Goal: Find specific page/section

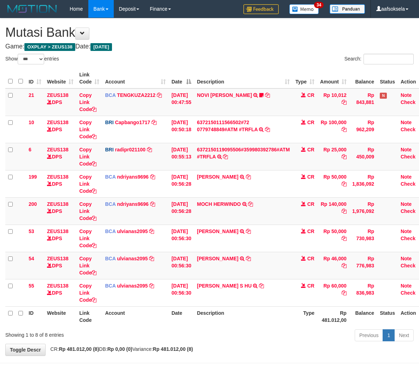
select select "***"
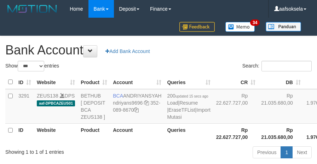
select select "***"
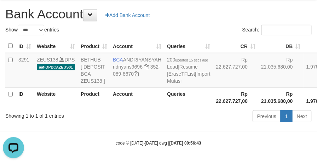
drag, startPoint x: 163, startPoint y: 125, endPoint x: 167, endPoint y: 126, distance: 4.0
click at [164, 124] on div "Previous 1 Next" at bounding box center [224, 117] width 174 height 15
